Goal: Book appointment/travel/reservation

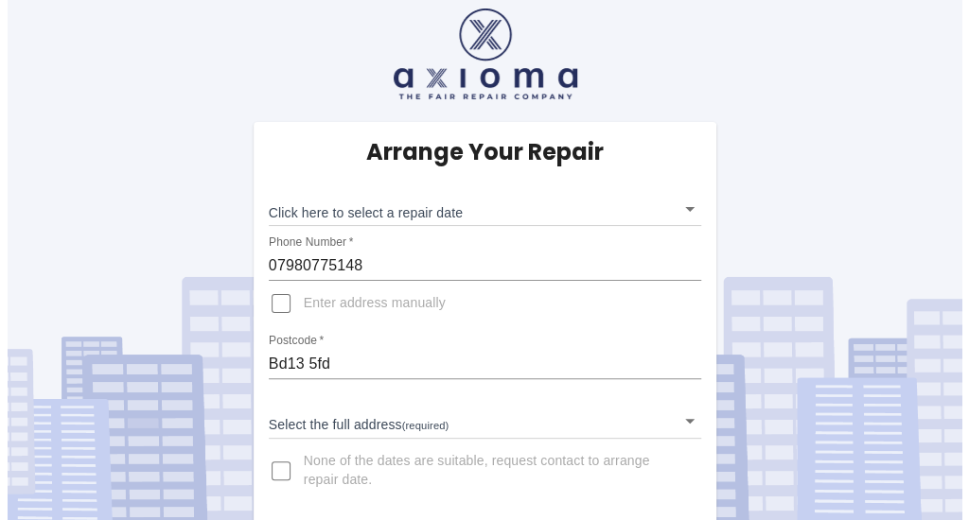
scroll to position [16, 0]
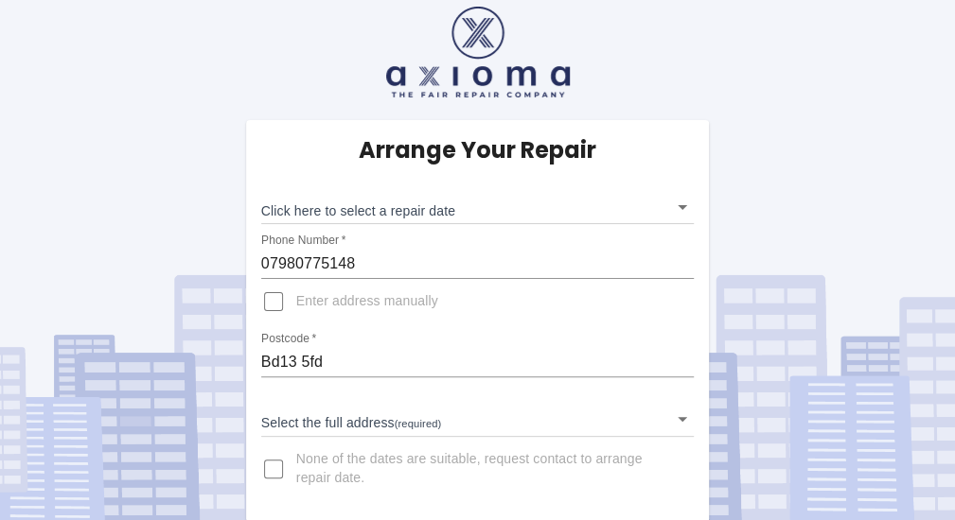
click at [586, 428] on body "Arrange Your Repair Click here to select a repair date ​ Phone Number   * 07980…" at bounding box center [477, 253] width 955 height 538
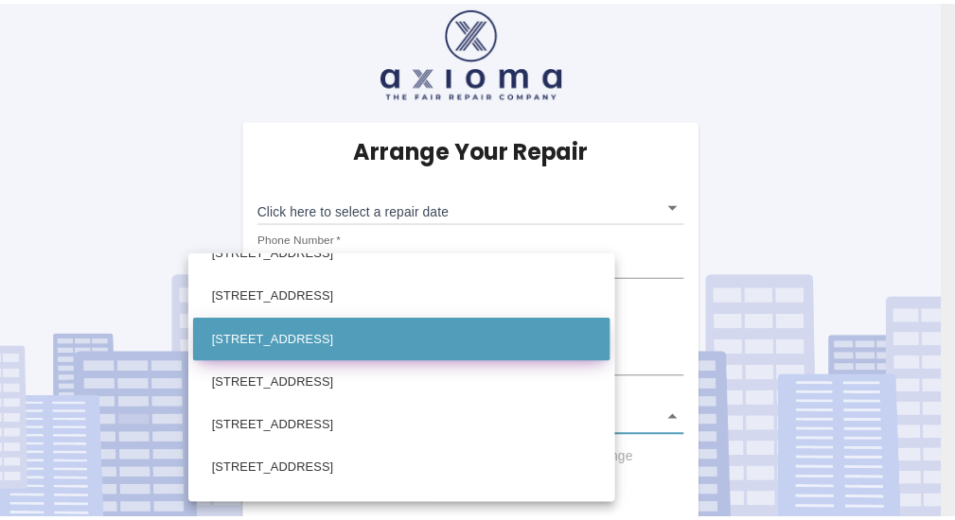
scroll to position [95, 0]
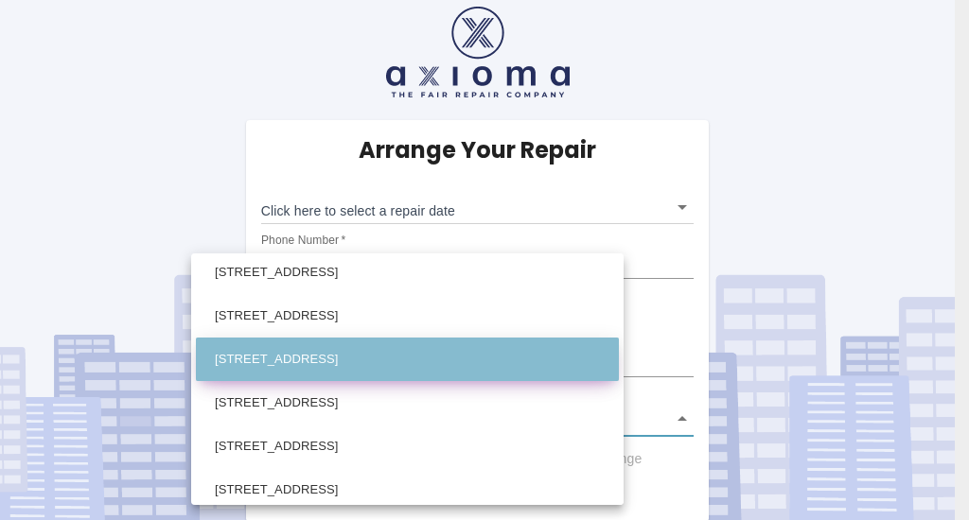
click at [423, 362] on li "19 Castle Stead Drive Cullingworth, Bradford West Yorkshire" at bounding box center [407, 360] width 423 height 44
type input "19 Castle Stead Drive Cullingworth, Bradford West Yorkshire"
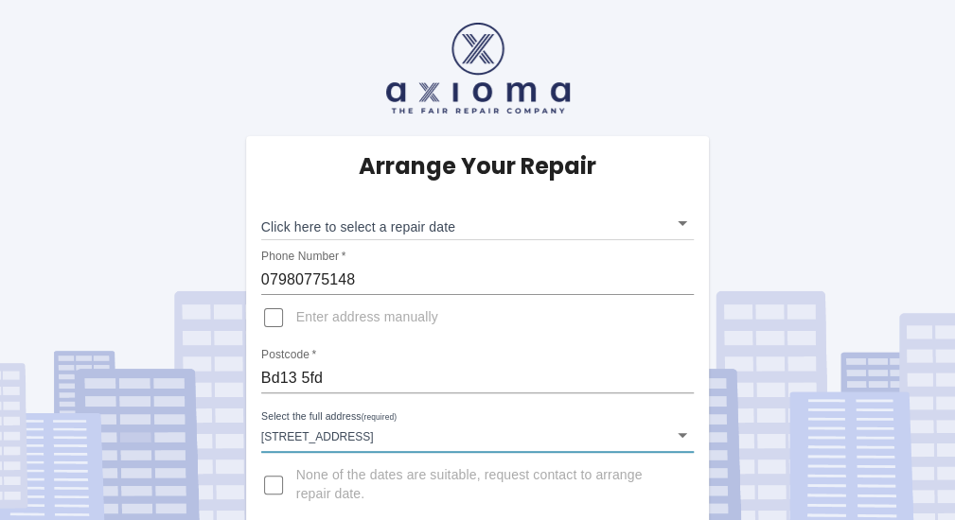
scroll to position [16, 0]
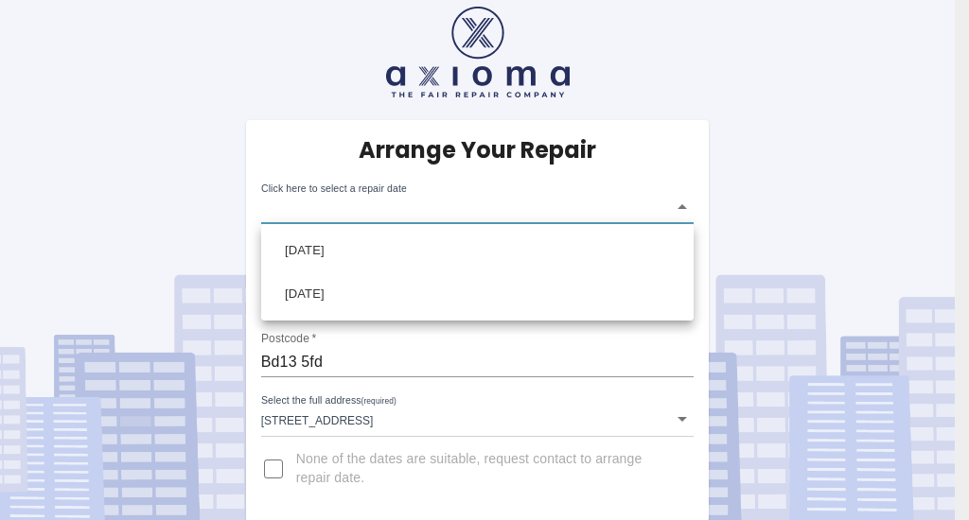
click at [680, 213] on body "Arrange Your Repair Click here to select a repair date ​ Phone Number   * 07980…" at bounding box center [484, 253] width 969 height 538
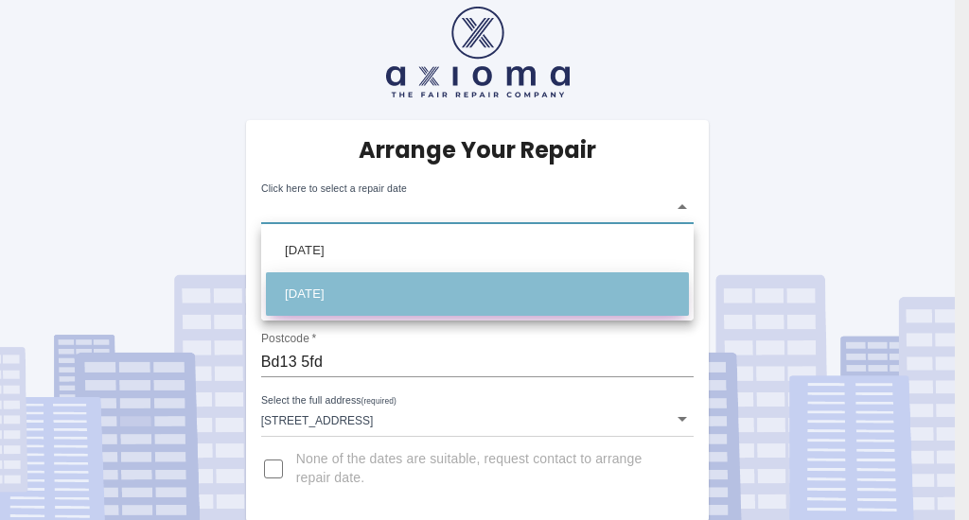
click at [348, 290] on li "Fri Sep 19 2025" at bounding box center [477, 294] width 423 height 44
type input "2025-09-19T00:00:00.000Z"
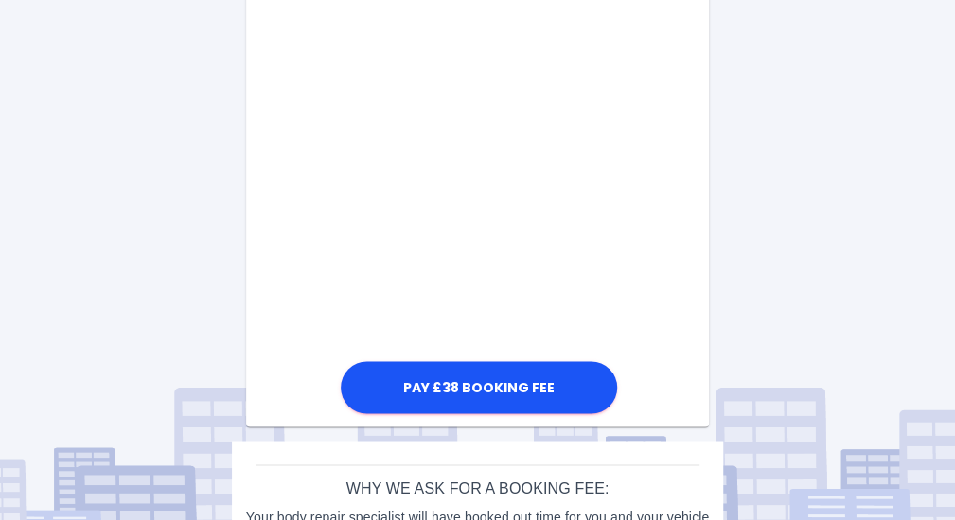
scroll to position [1093, 0]
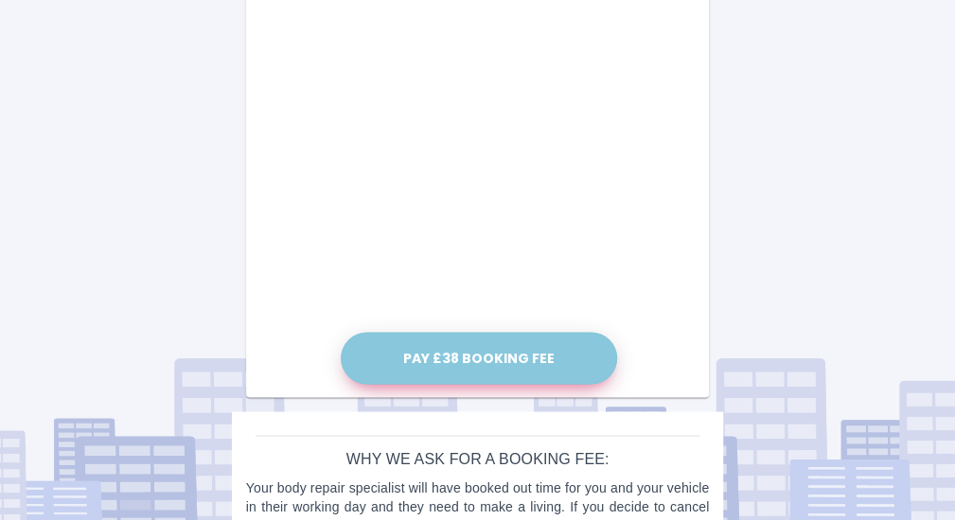
click at [492, 355] on button "Pay £38 Booking Fee" at bounding box center [479, 358] width 276 height 52
